Goal: Check status: Check status

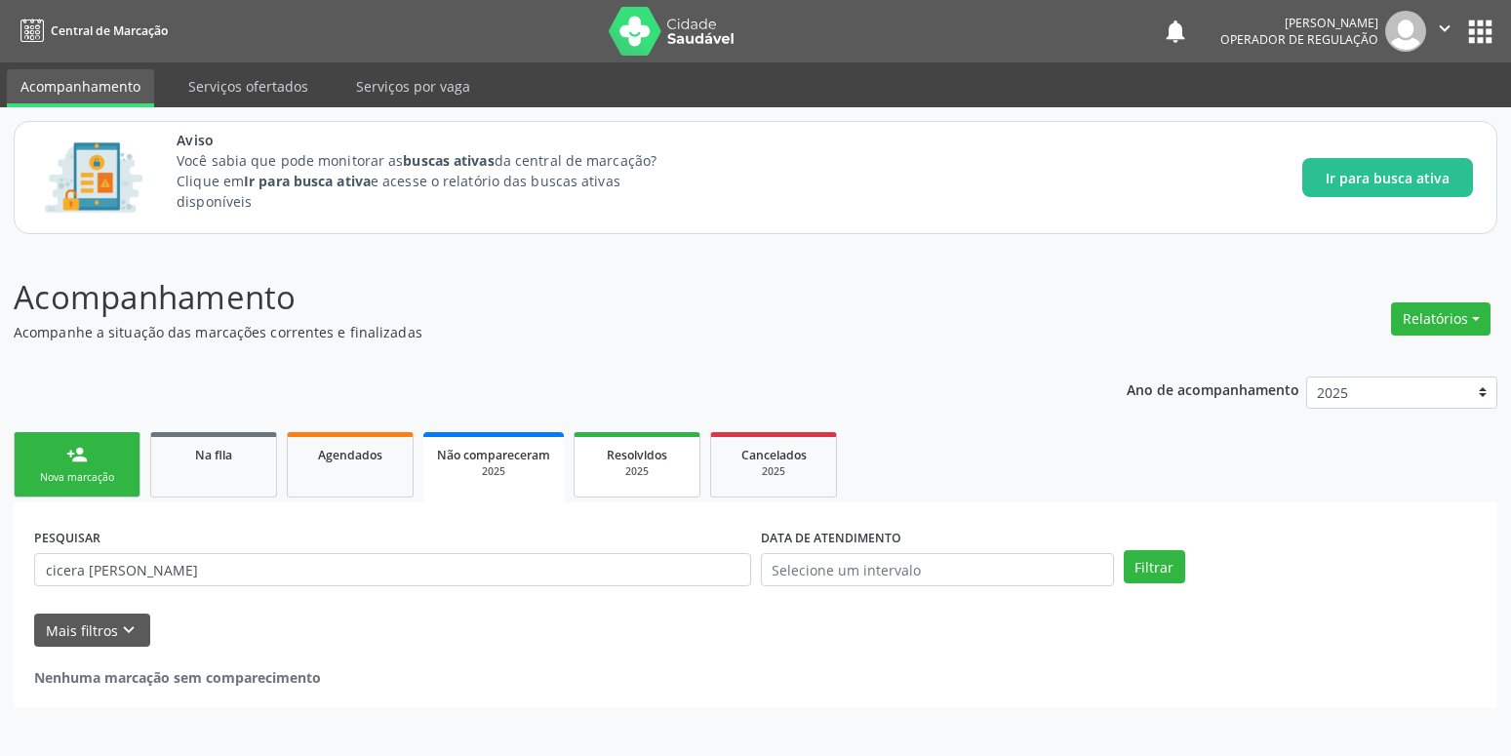
click at [617, 432] on link "Resolvidos 2025" at bounding box center [637, 464] width 127 height 65
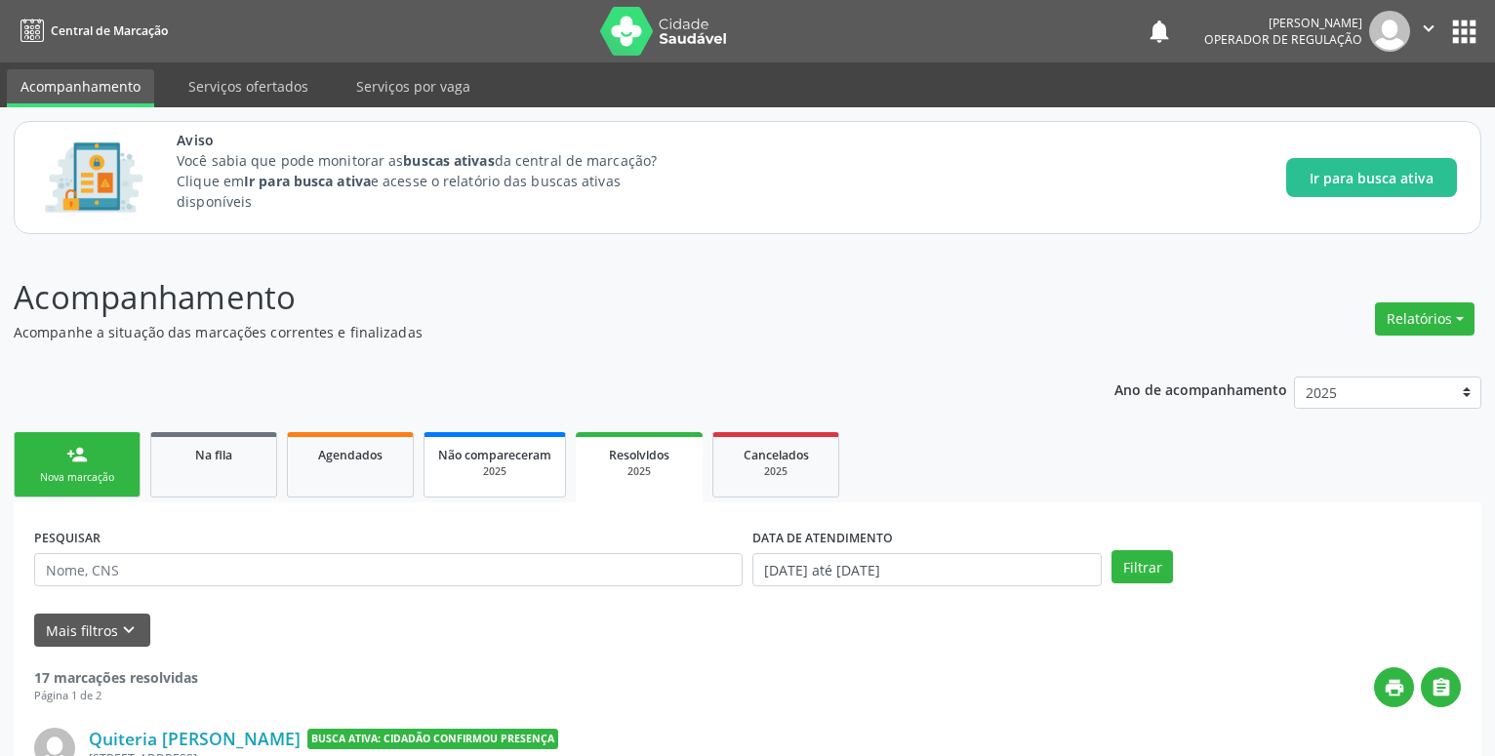
click at [489, 452] on span "Não compareceram" at bounding box center [494, 455] width 113 height 17
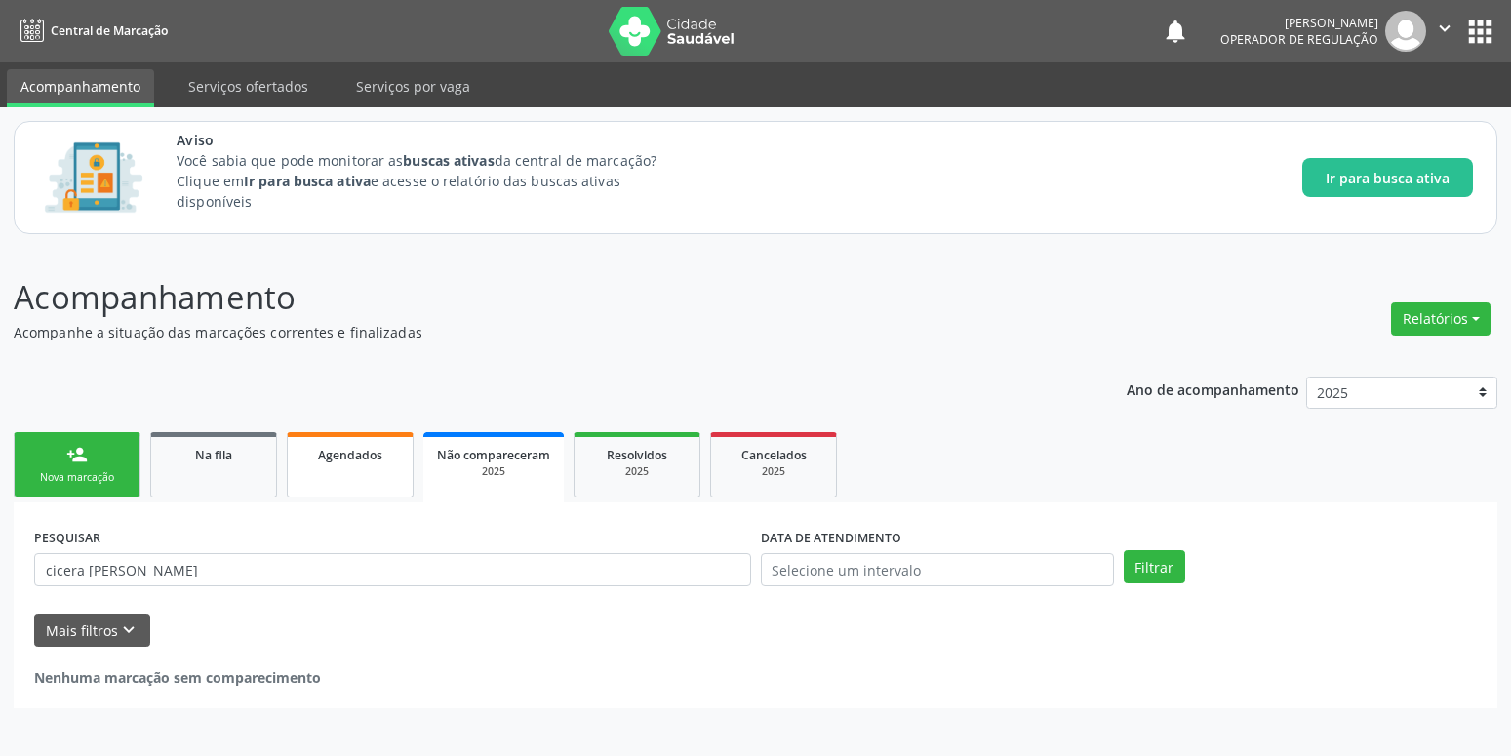
click at [378, 455] on span "Agendados" at bounding box center [350, 455] width 64 height 17
click at [368, 451] on span "Agendados" at bounding box center [350, 455] width 64 height 17
click at [914, 571] on input "[DATE]" at bounding box center [937, 569] width 353 height 33
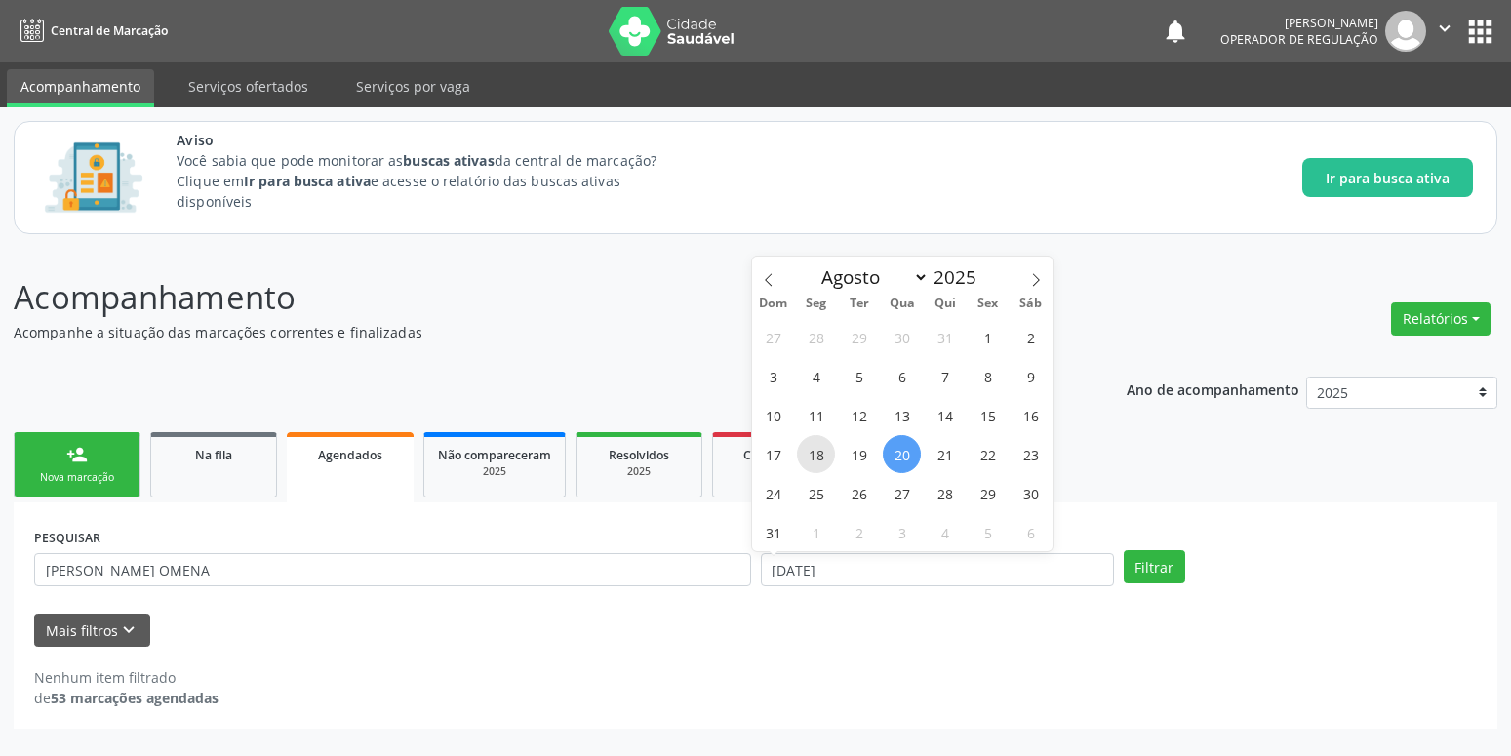
click at [821, 458] on span "18" at bounding box center [816, 454] width 38 height 38
type input "[DATE]"
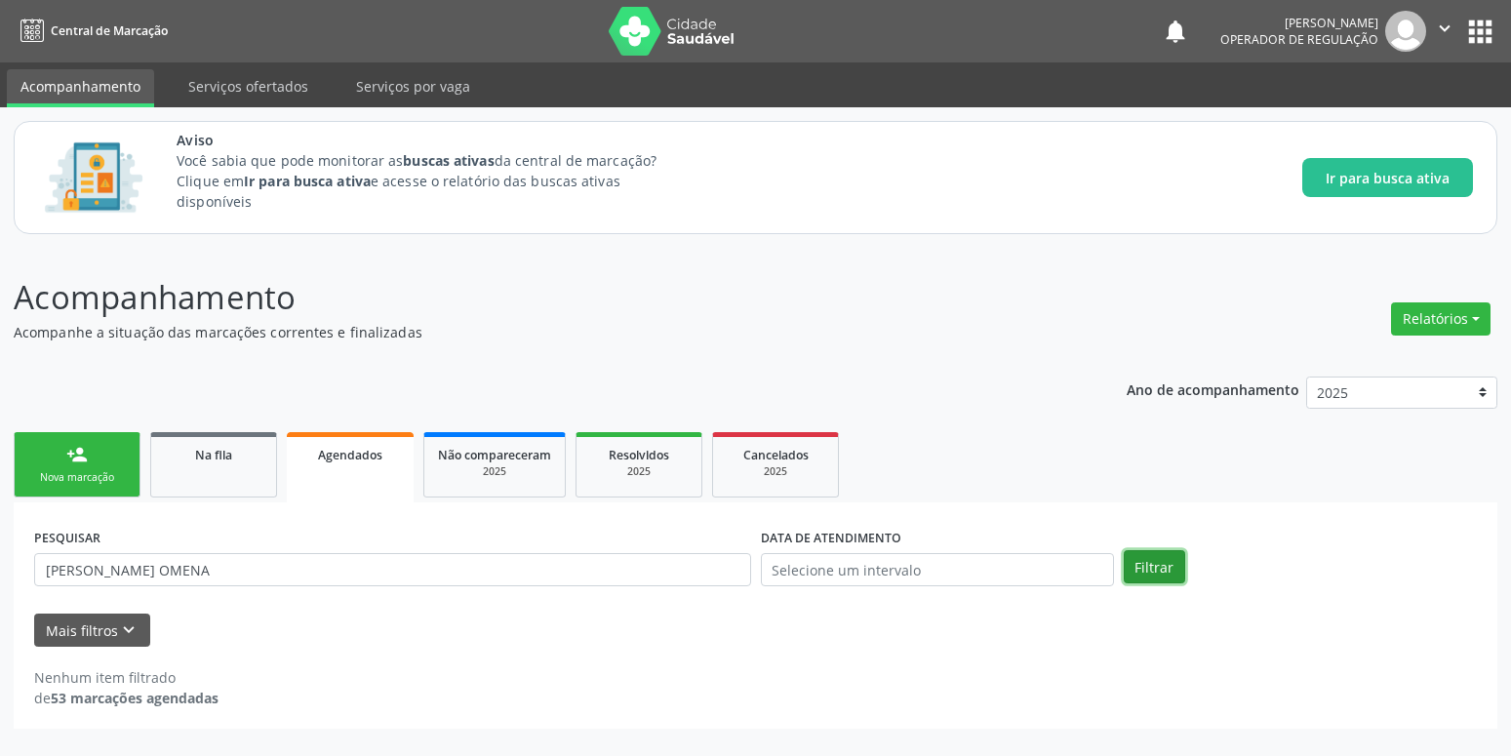
click at [1148, 572] on button "Filtrar" at bounding box center [1154, 566] width 61 height 33
click at [357, 450] on span "Agendados" at bounding box center [350, 455] width 64 height 17
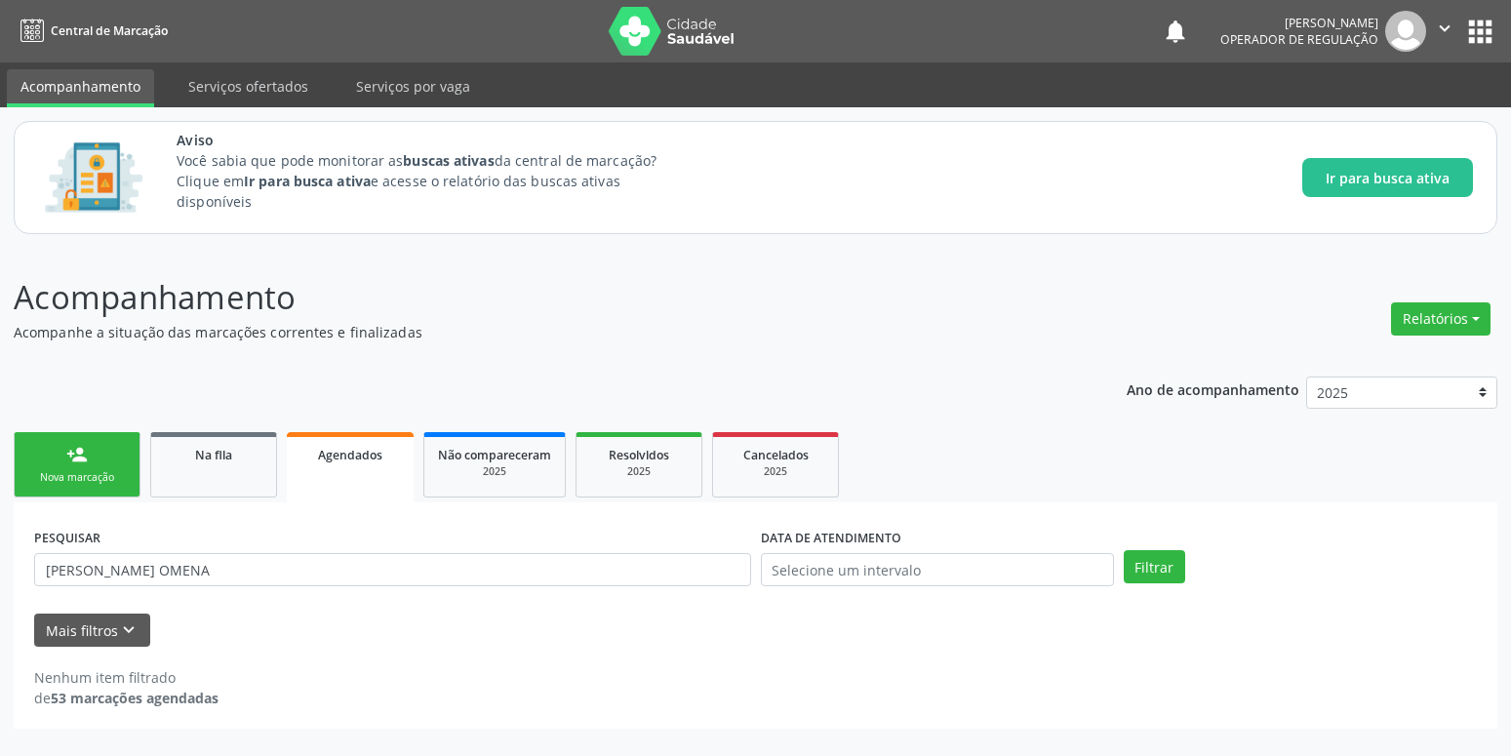
click at [357, 450] on span "Agendados" at bounding box center [350, 455] width 64 height 17
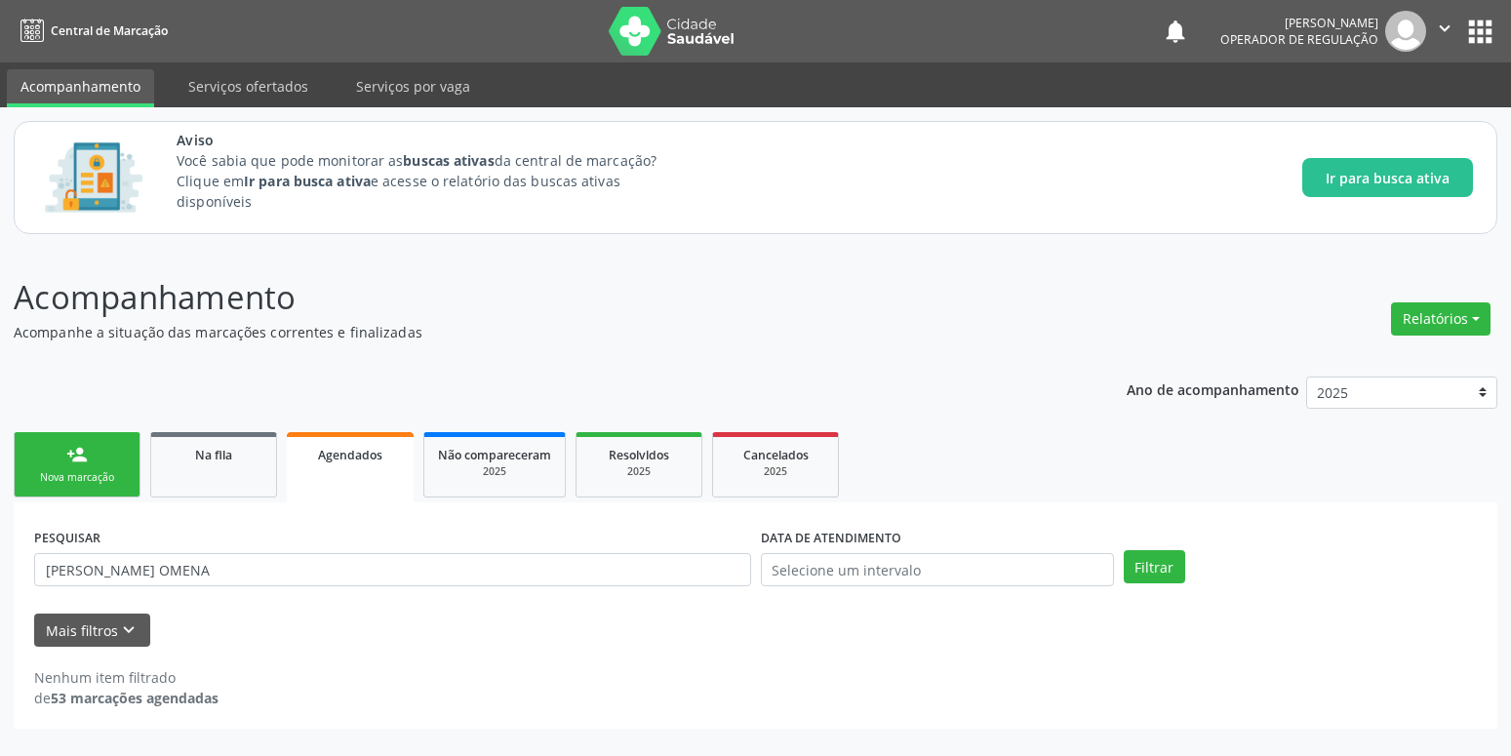
click at [1487, 29] on button "apps" at bounding box center [1481, 32] width 34 height 34
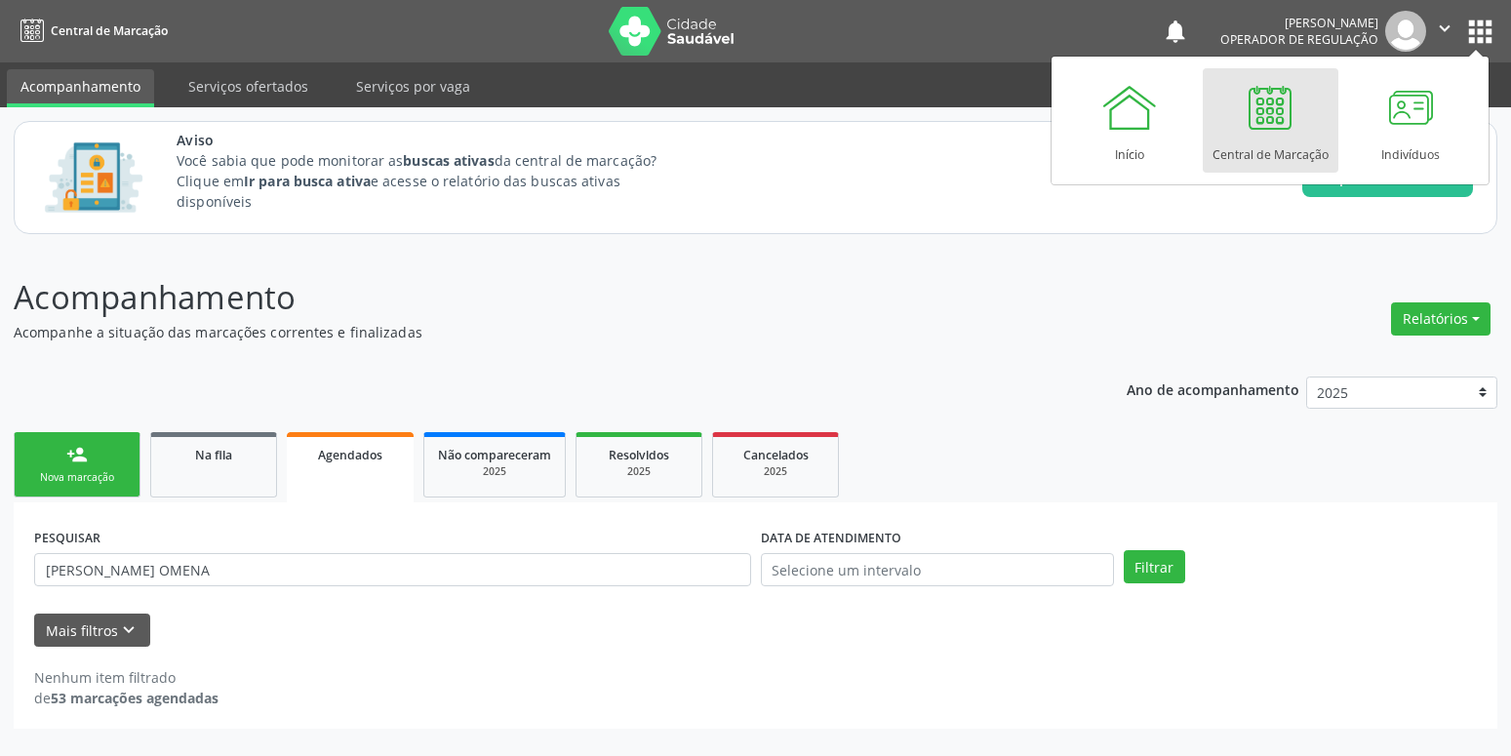
click at [1269, 109] on div at bounding box center [1270, 107] width 59 height 59
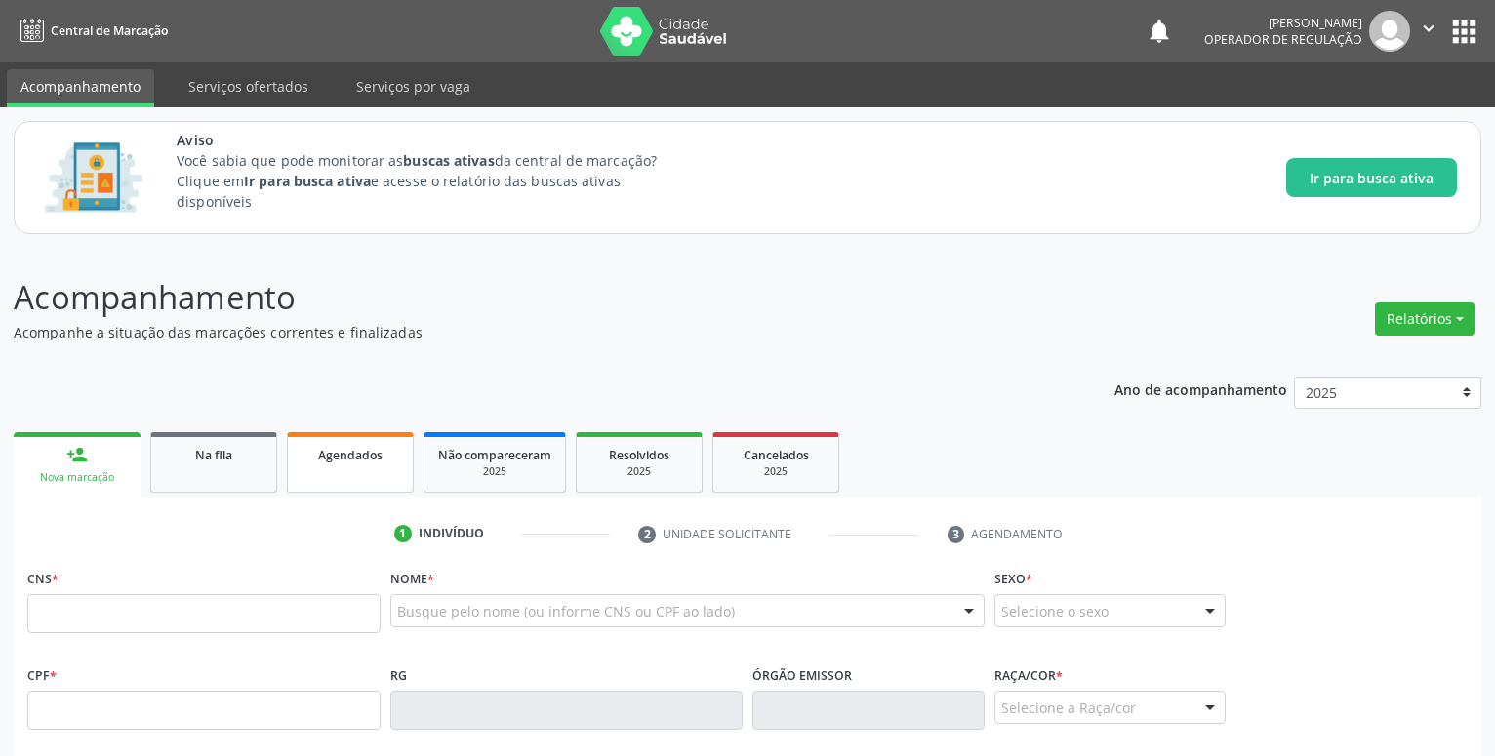
click at [353, 445] on div "Agendados" at bounding box center [350, 454] width 98 height 20
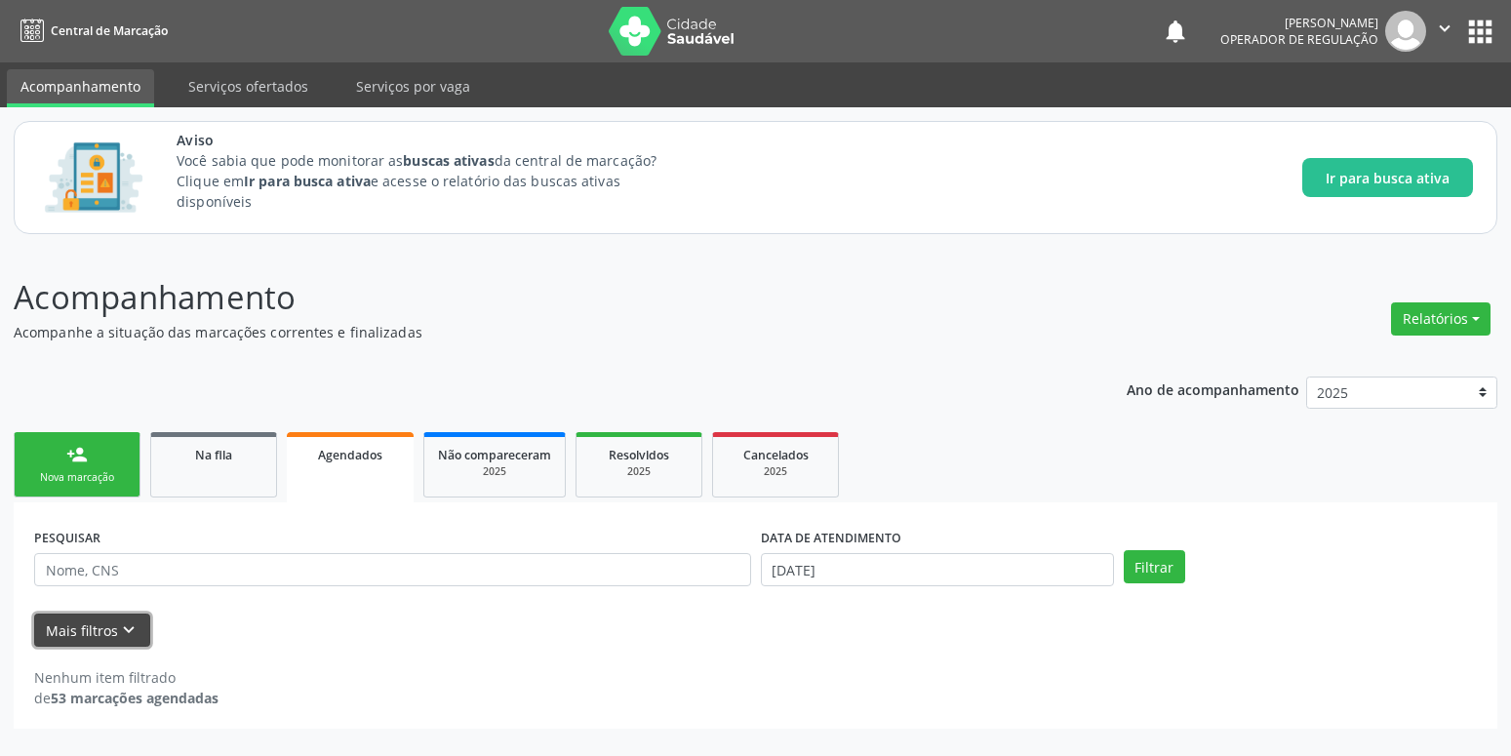
click at [140, 622] on button "Mais filtros keyboard_arrow_down" at bounding box center [92, 631] width 116 height 34
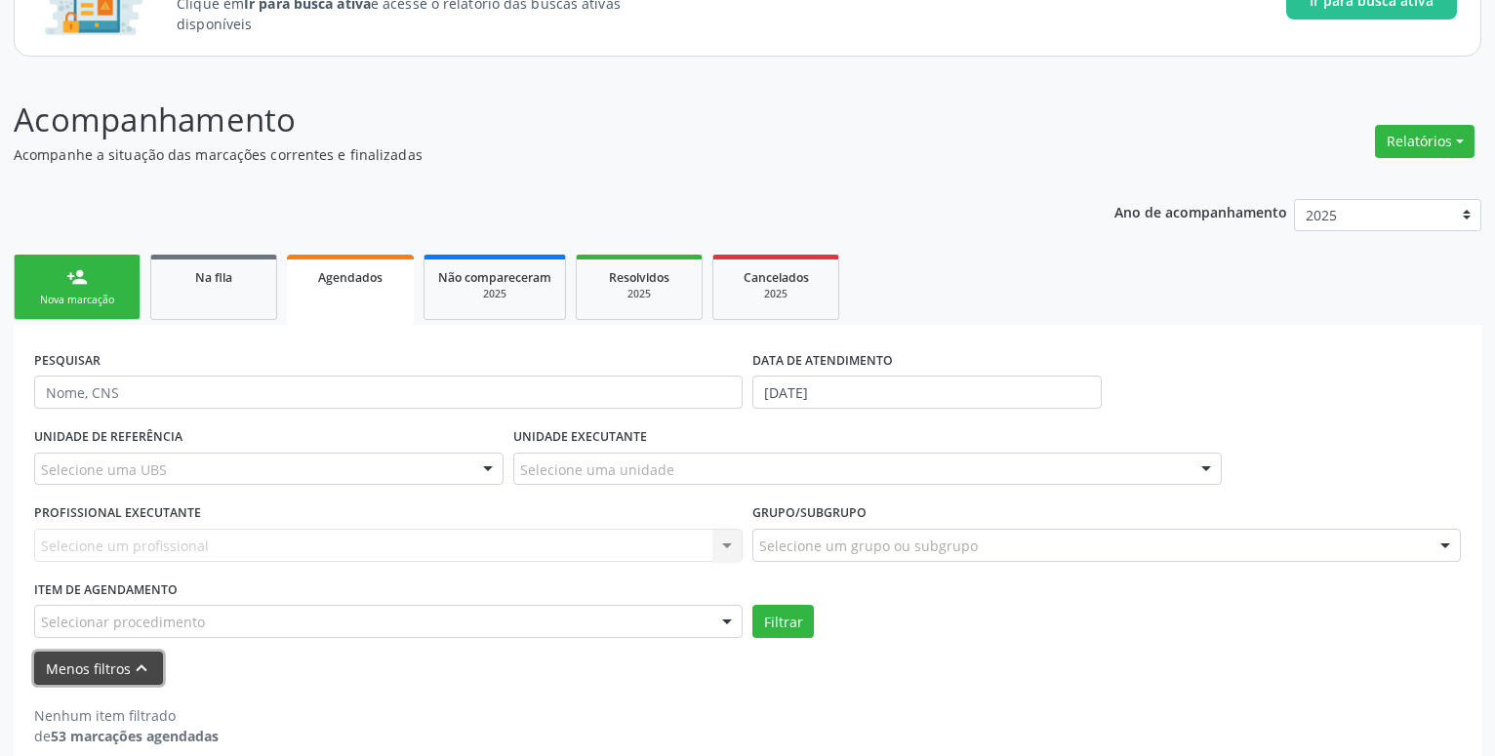
scroll to position [199, 0]
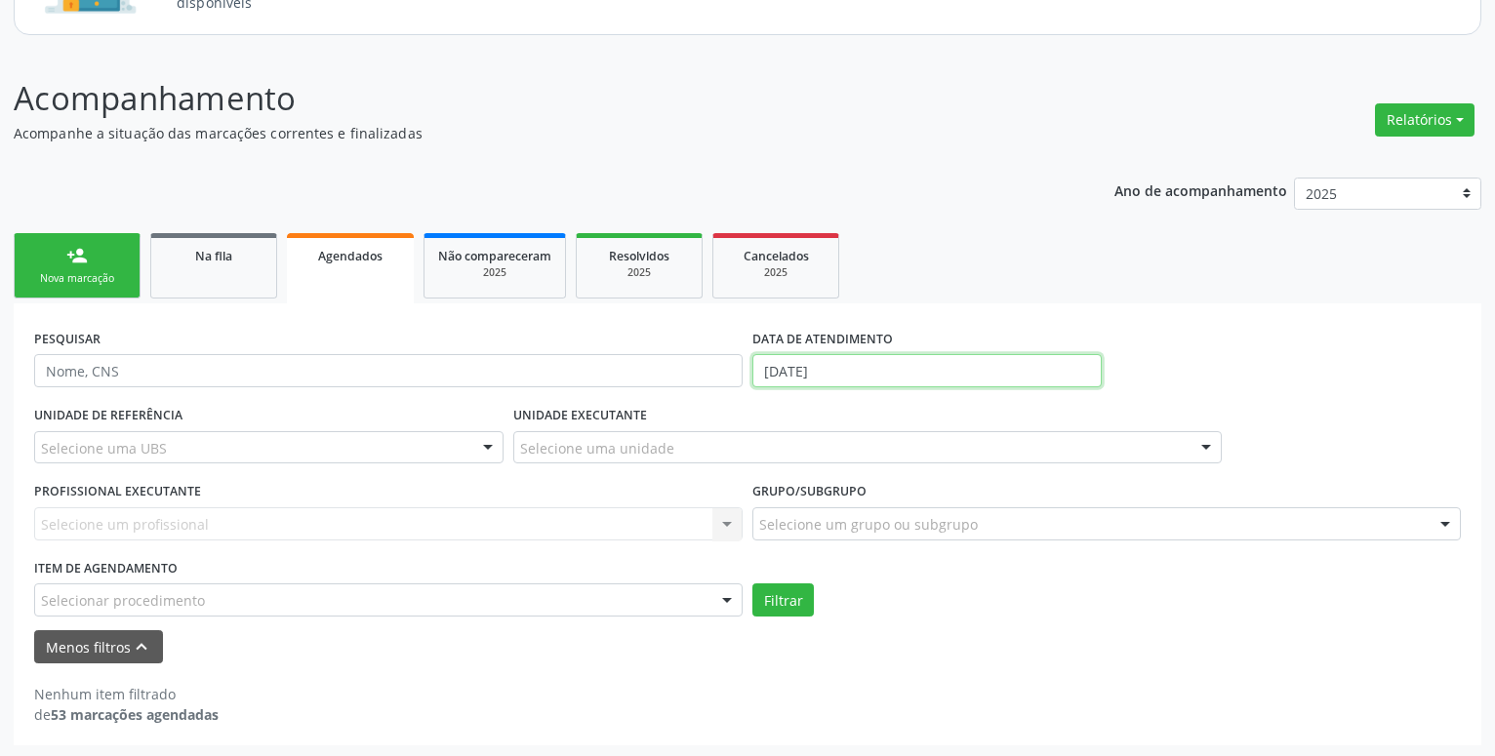
click at [837, 361] on input "[DATE]" at bounding box center [926, 370] width 349 height 33
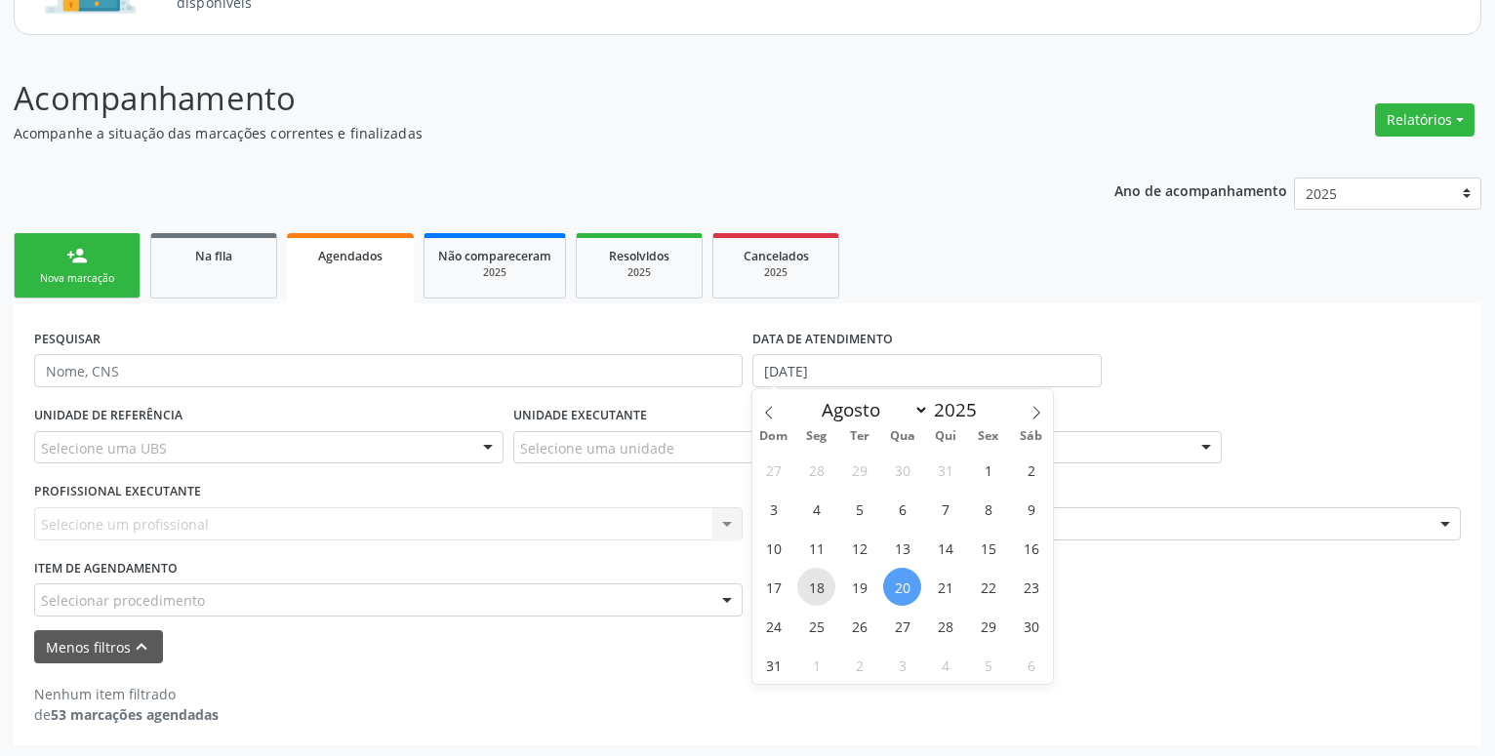
click at [812, 589] on span "18" at bounding box center [816, 587] width 38 height 38
type input "[DATE]"
click at [812, 589] on span "18" at bounding box center [816, 587] width 38 height 38
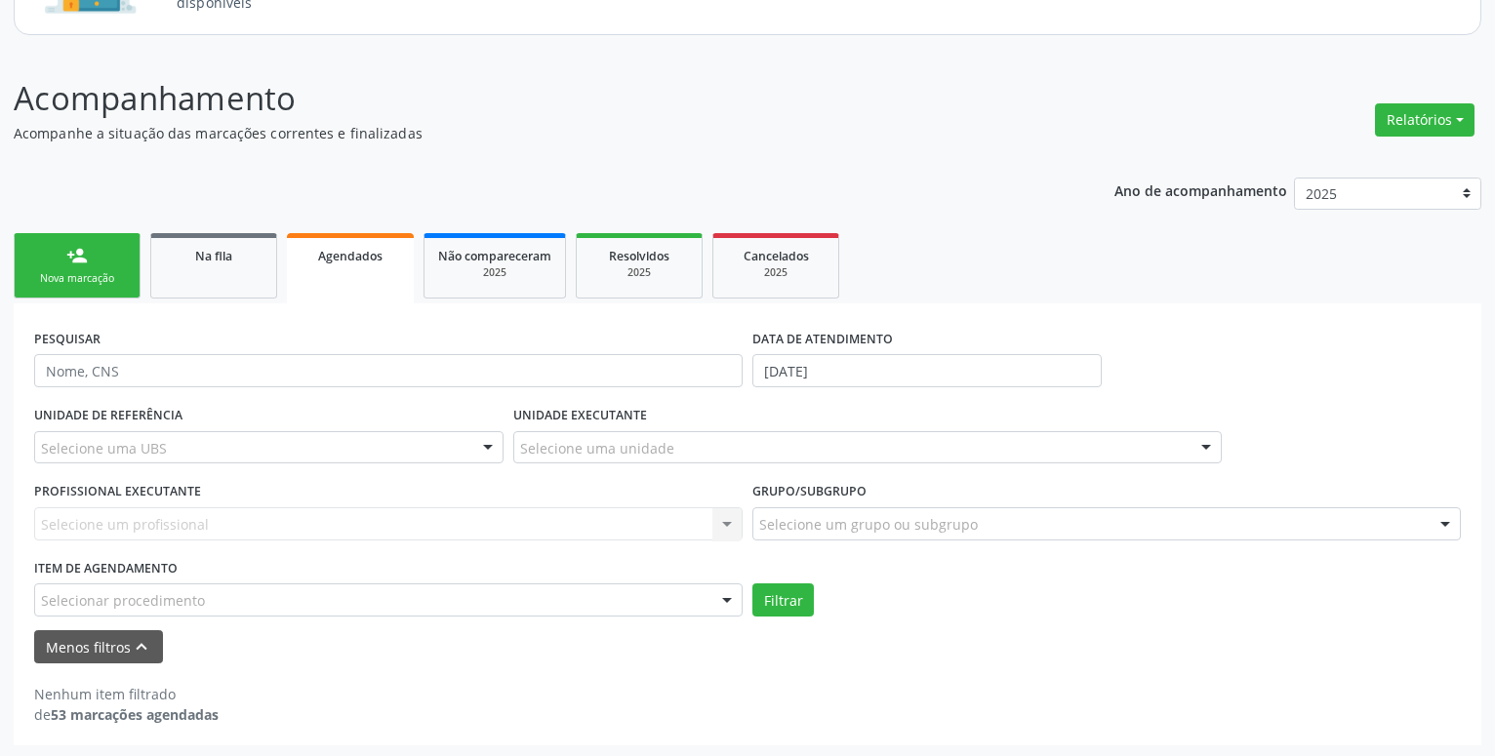
click at [488, 437] on div at bounding box center [487, 448] width 29 height 33
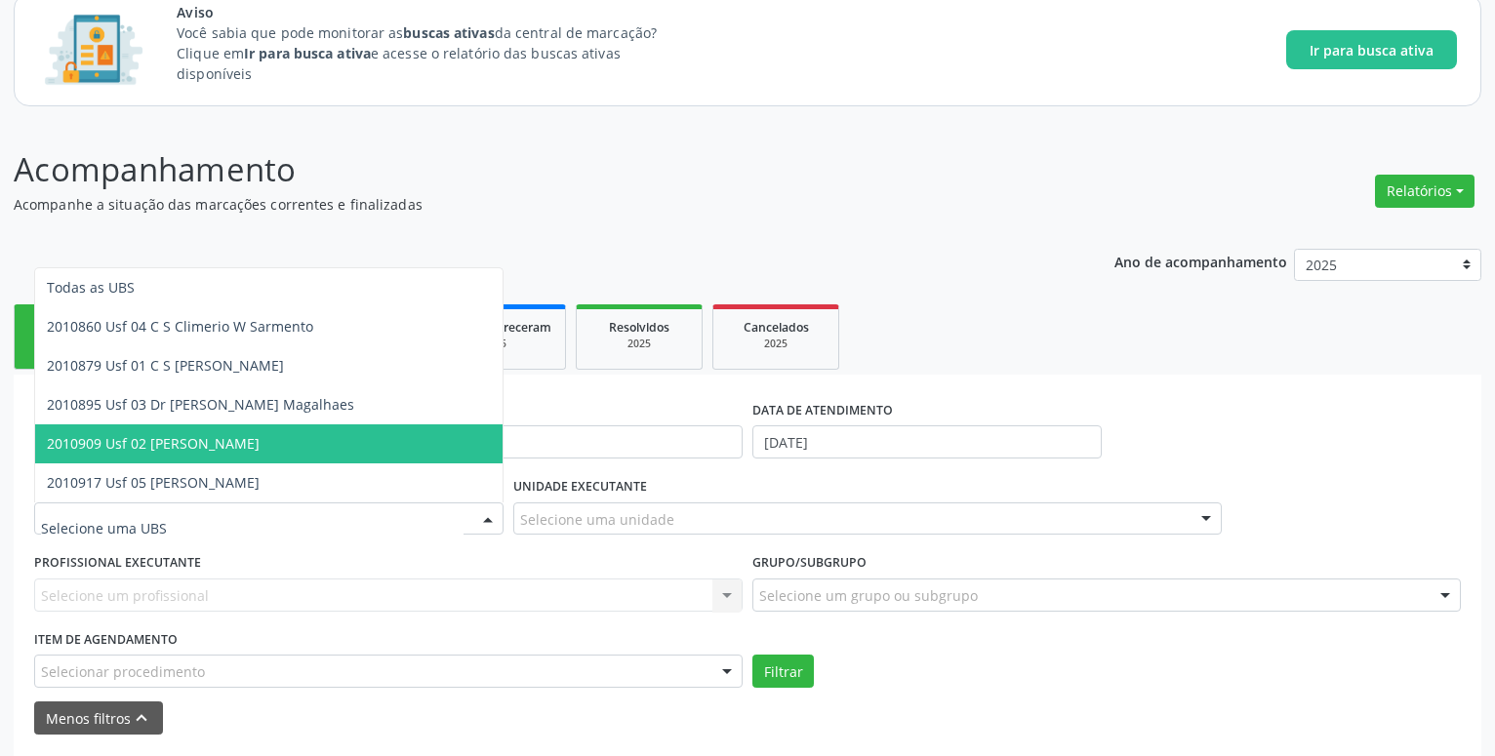
scroll to position [202, 0]
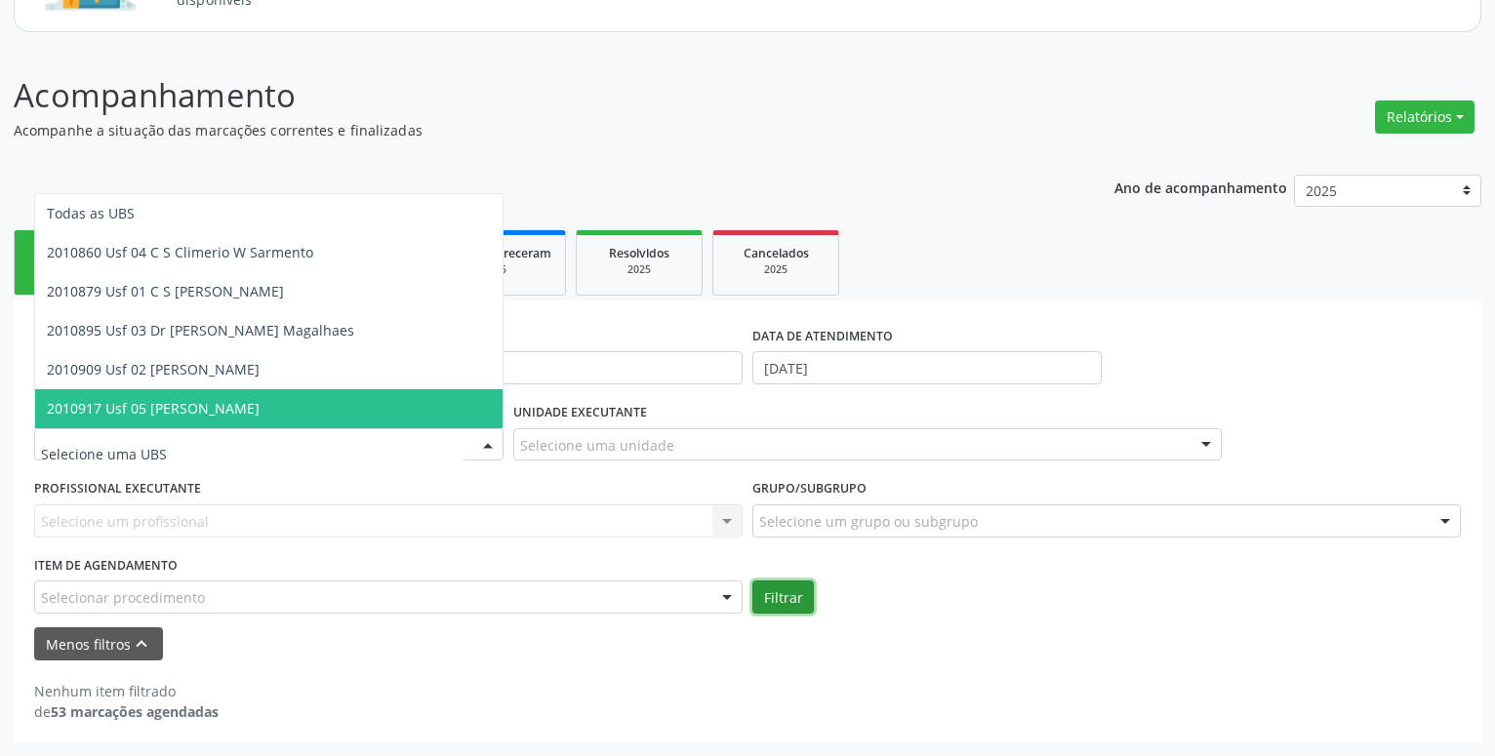
click at [777, 602] on button "Filtrar" at bounding box center [782, 597] width 61 height 33
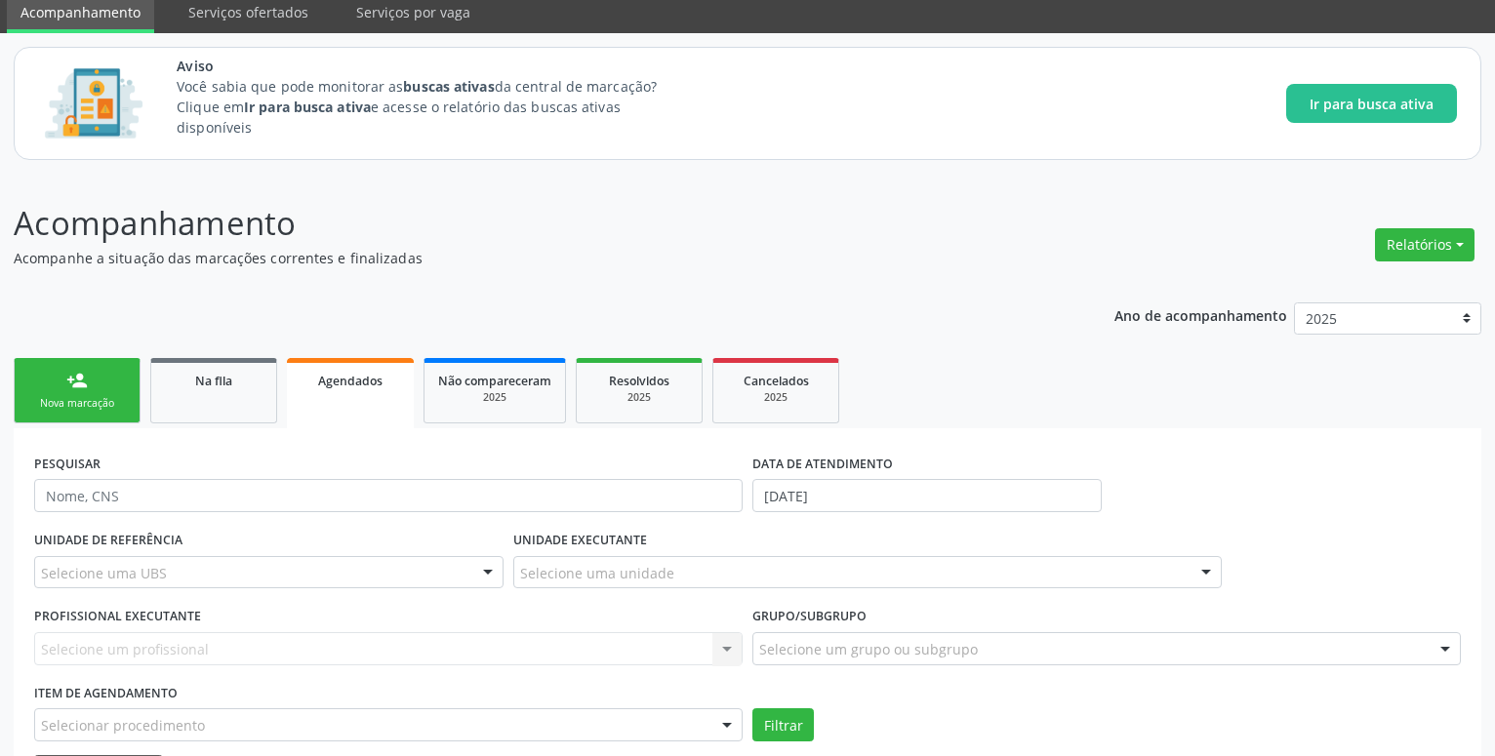
scroll to position [66, 0]
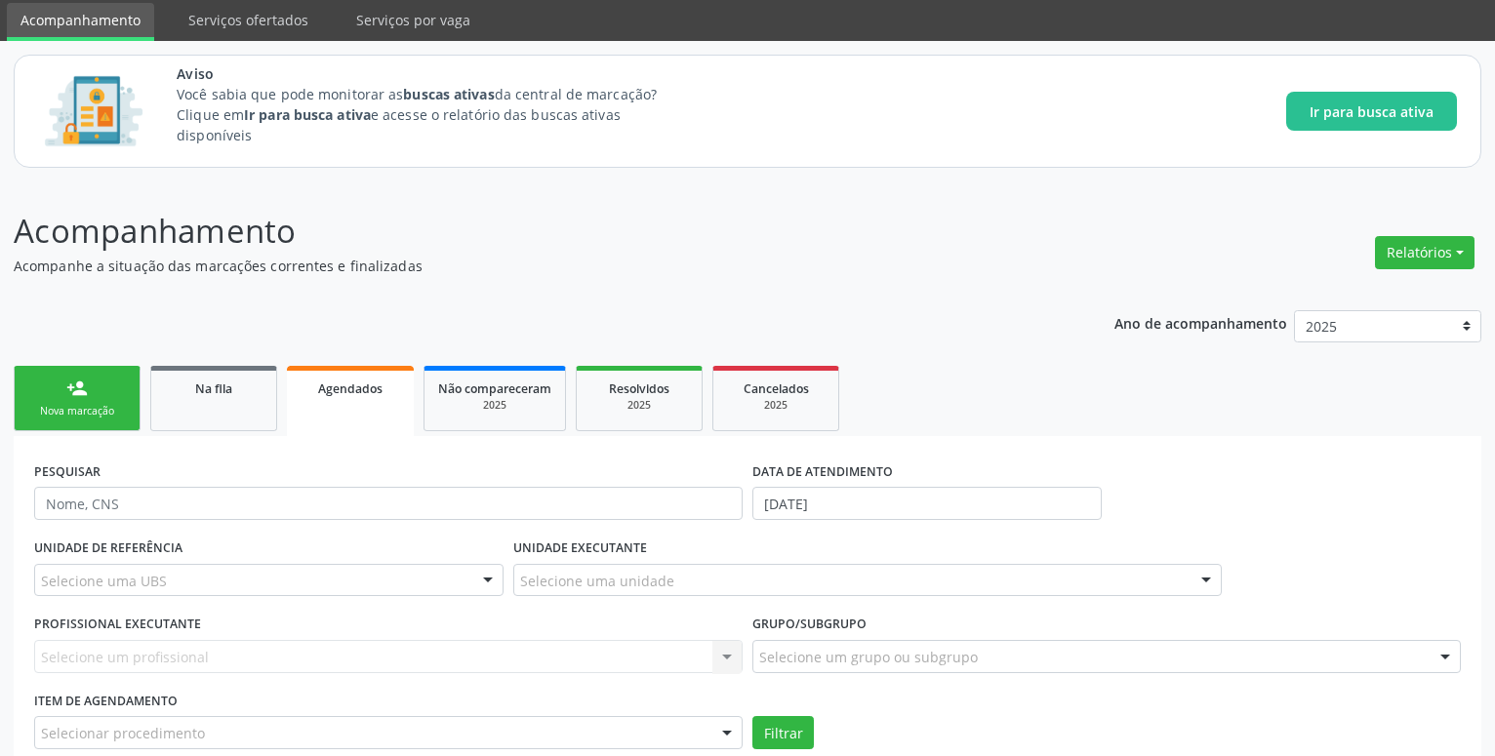
click at [341, 393] on span "Agendados" at bounding box center [350, 389] width 64 height 17
click at [75, 407] on div "Nova marcação" at bounding box center [77, 411] width 98 height 15
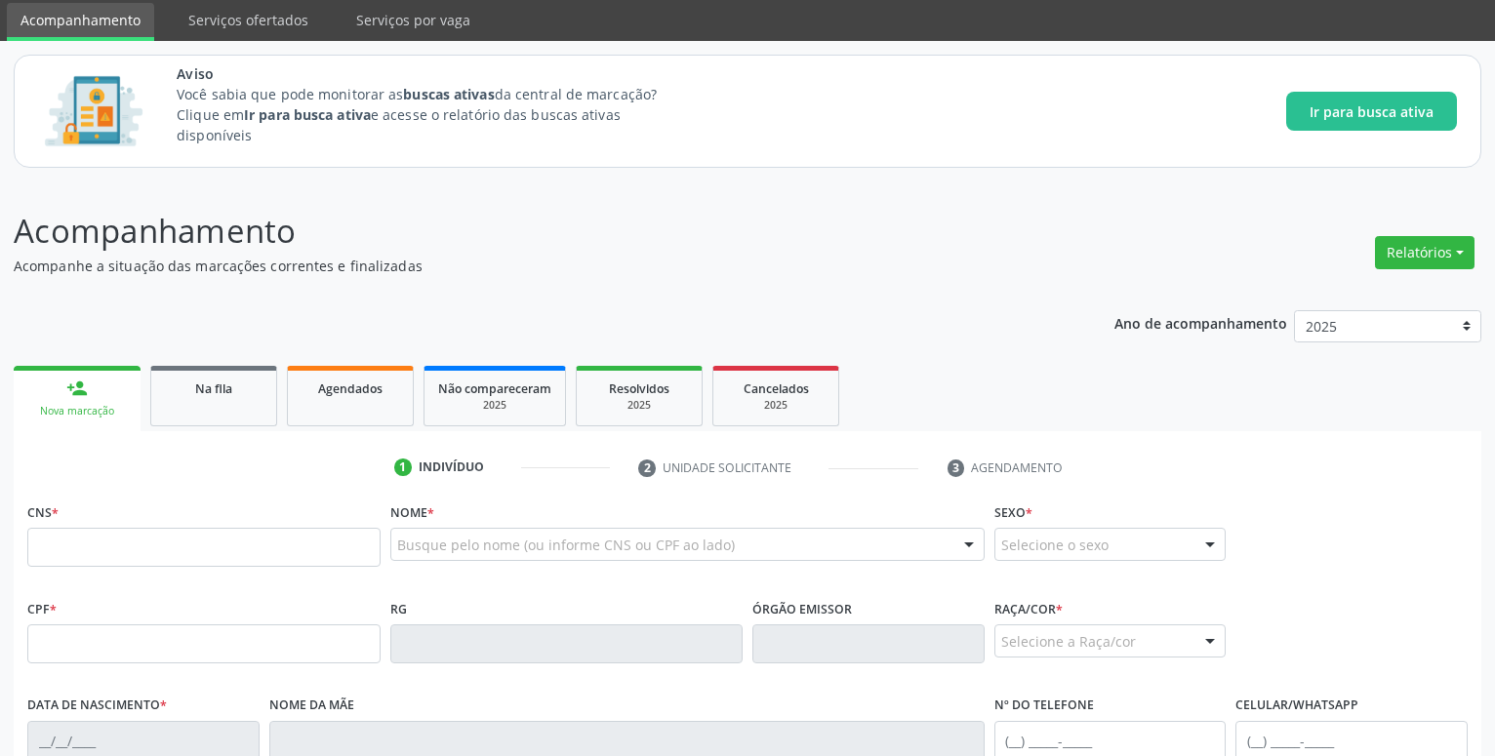
click at [58, 381] on link "person_add Nova marcação" at bounding box center [77, 398] width 127 height 65
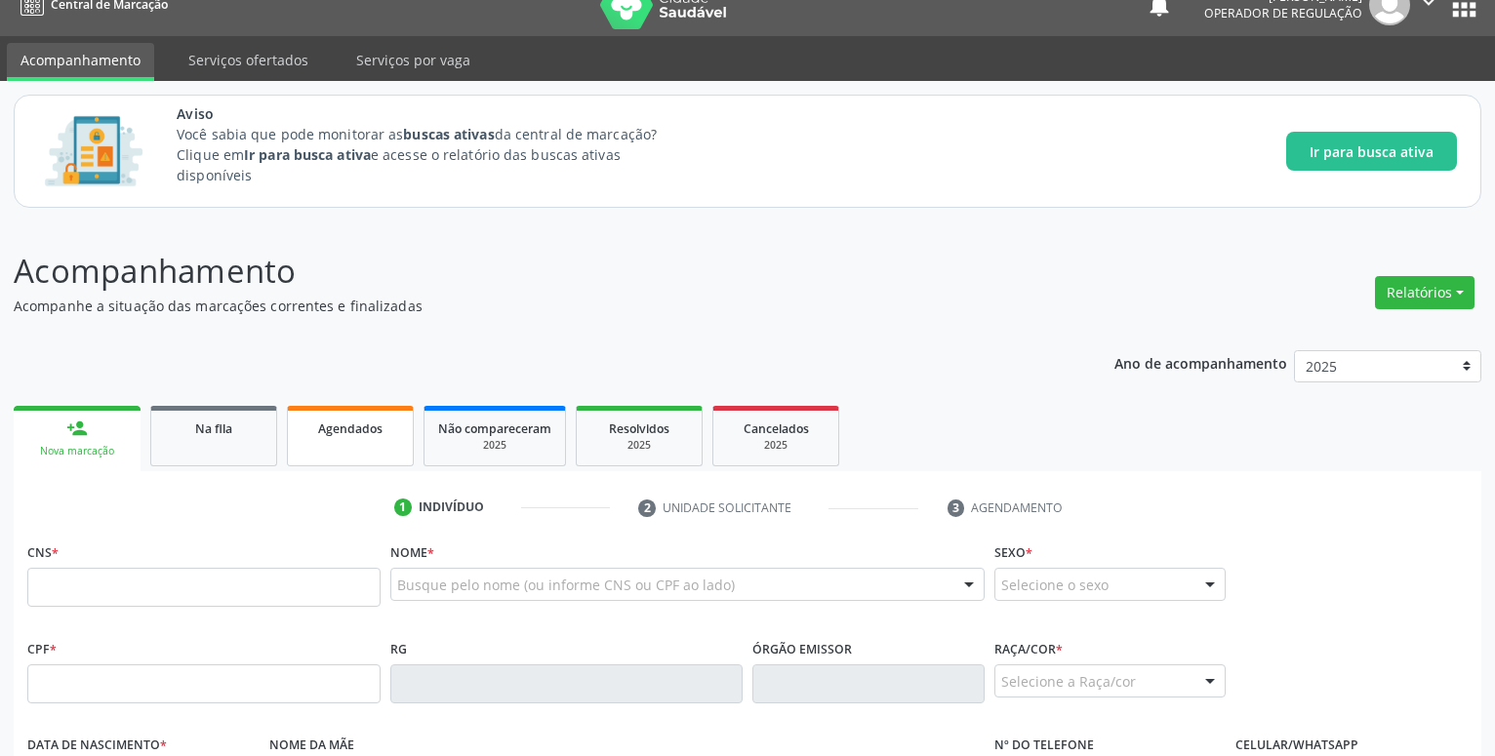
scroll to position [0, 0]
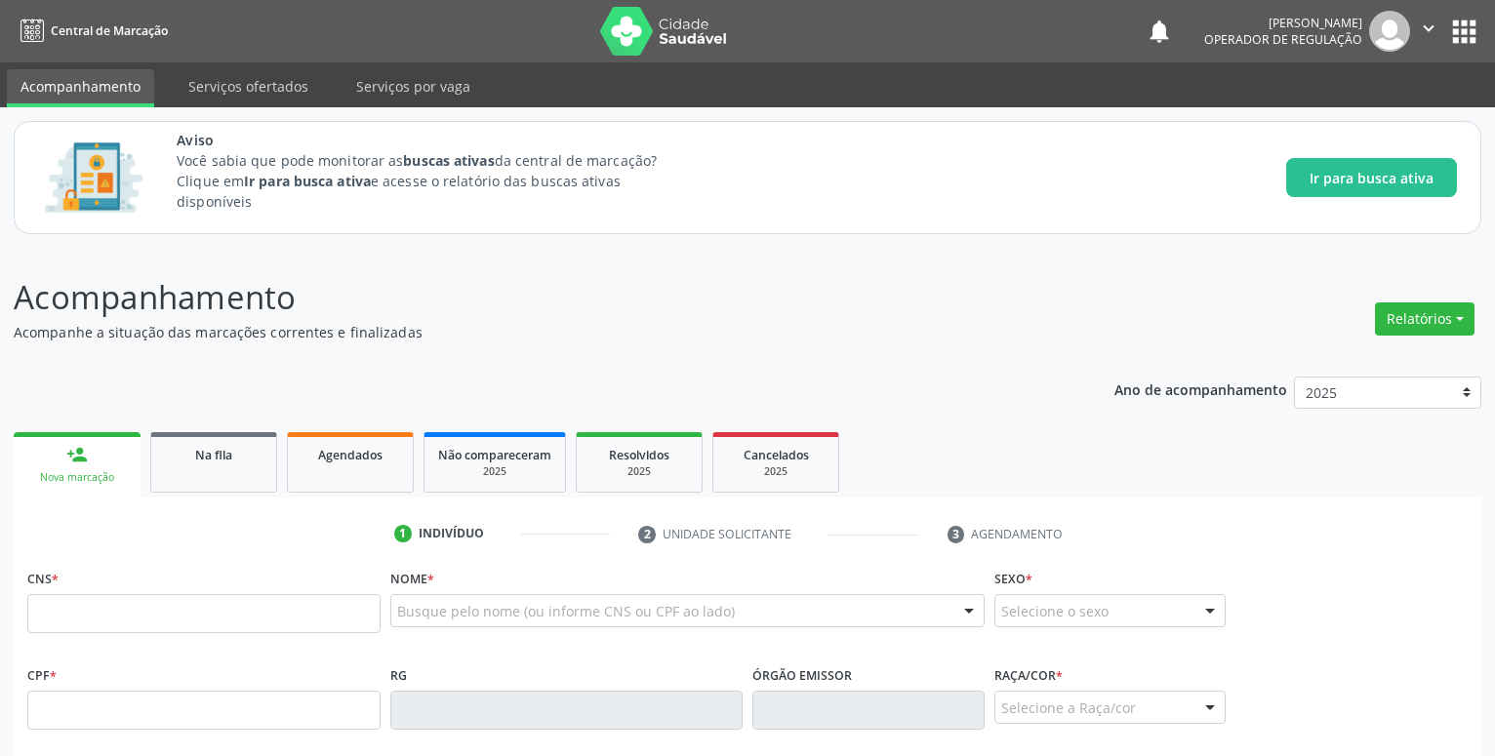
click at [1468, 30] on button "apps" at bounding box center [1464, 32] width 34 height 34
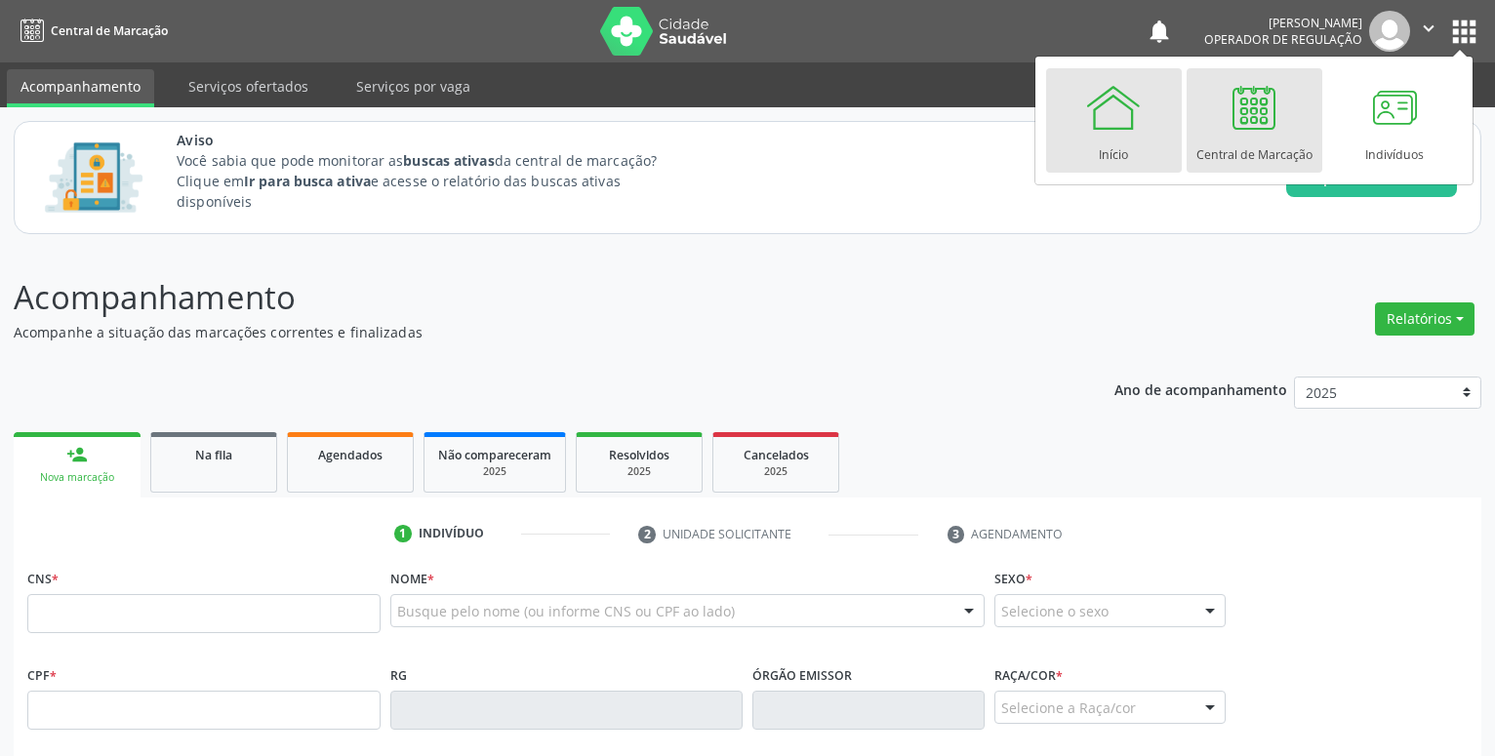
click at [1126, 104] on div at bounding box center [1113, 107] width 59 height 59
